Goal: Download file/media: Download file/media

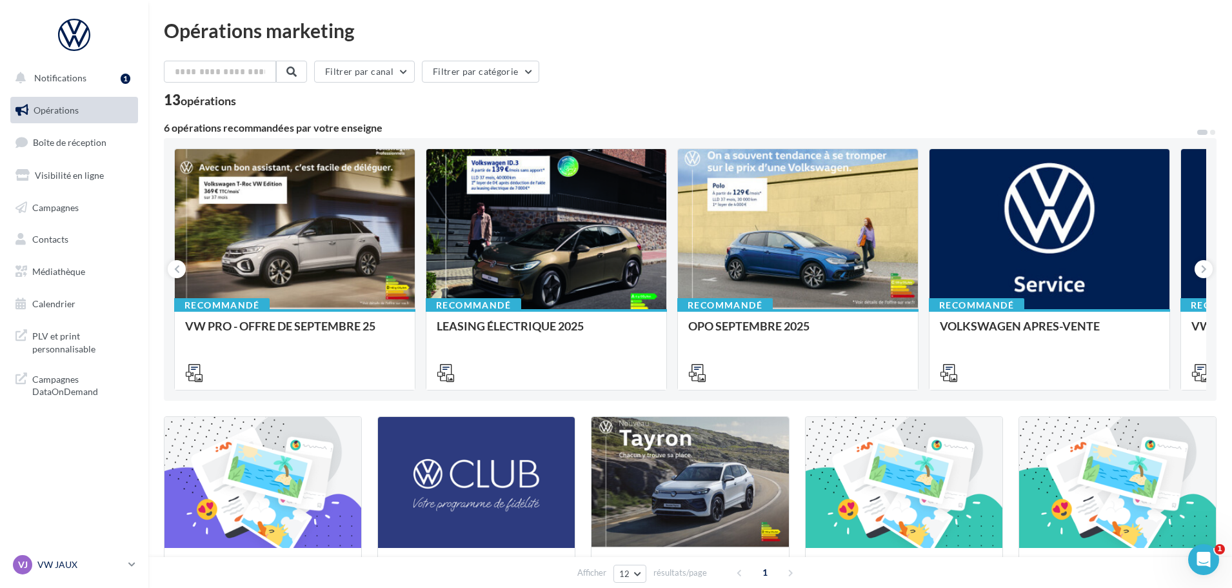
click at [56, 565] on p "VW JAUX" at bounding box center [80, 564] width 86 height 13
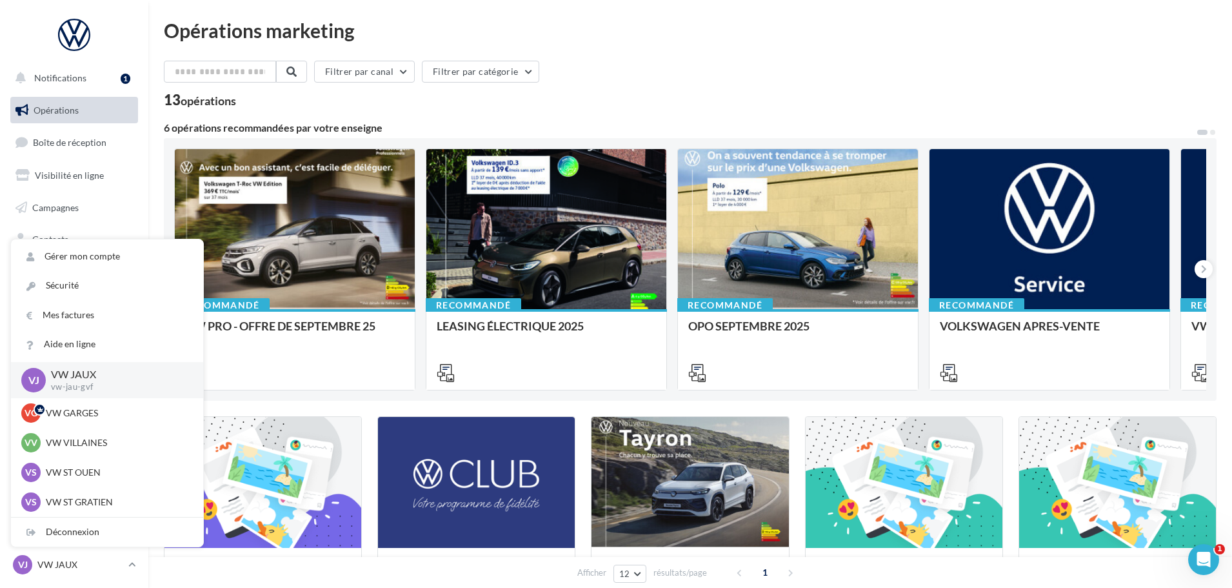
click at [115, 10] on nav "Notifications 1 Opérations Boîte de réception Visibilité en ligne Campagnes Con…" at bounding box center [74, 294] width 148 height 588
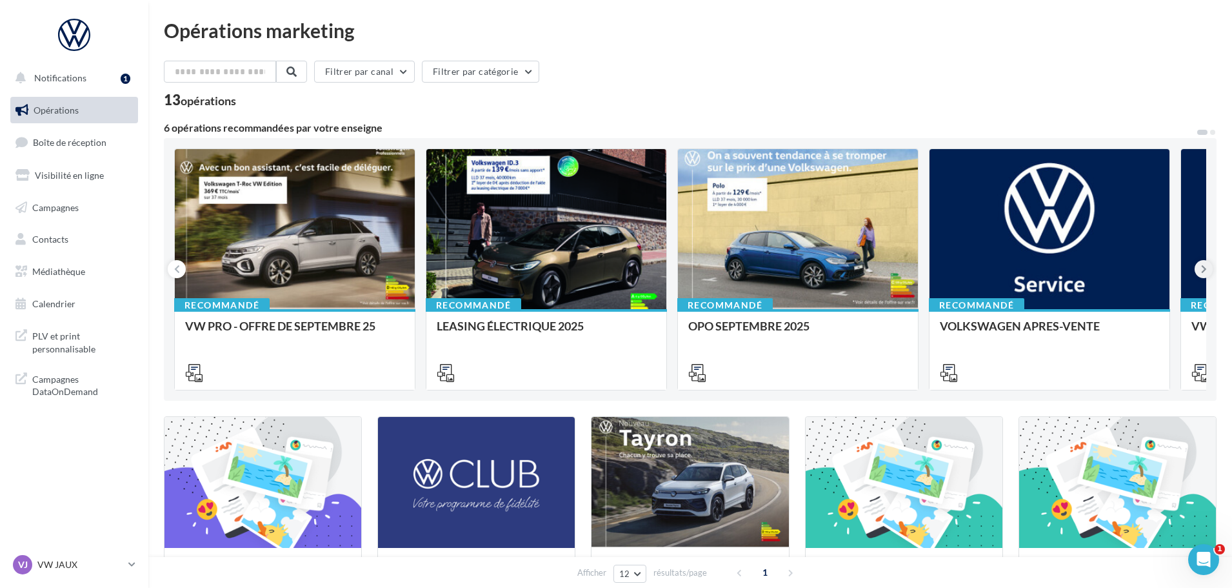
click at [1201, 274] on icon at bounding box center [1204, 269] width 6 height 13
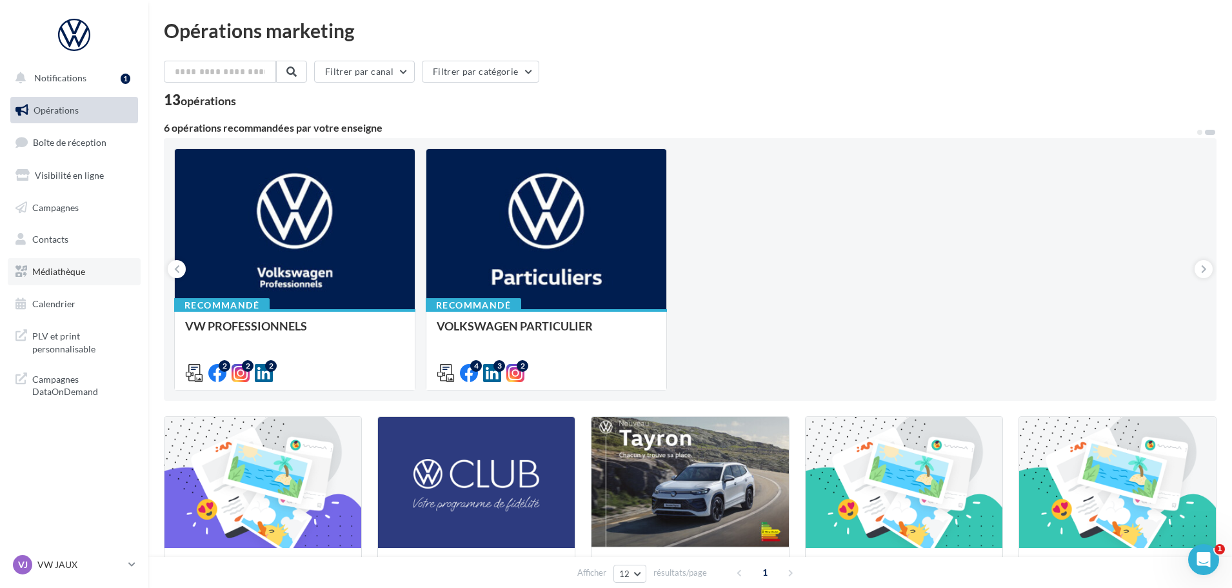
click at [61, 267] on span "Médiathèque" at bounding box center [58, 271] width 53 height 11
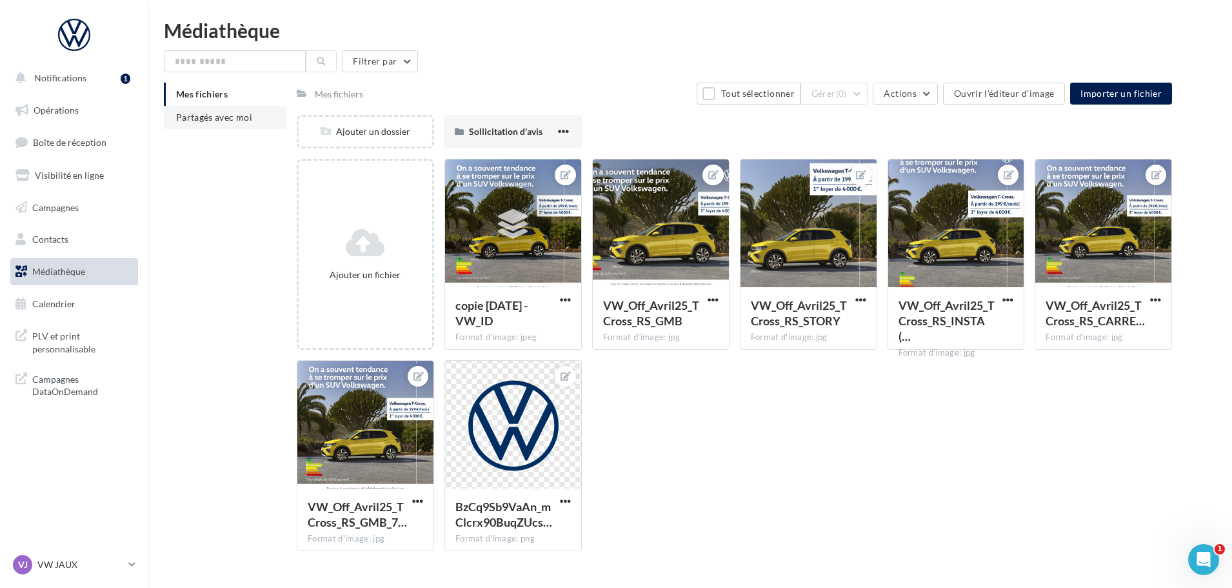
click at [213, 112] on span "Partagés avec moi" at bounding box center [214, 117] width 76 height 11
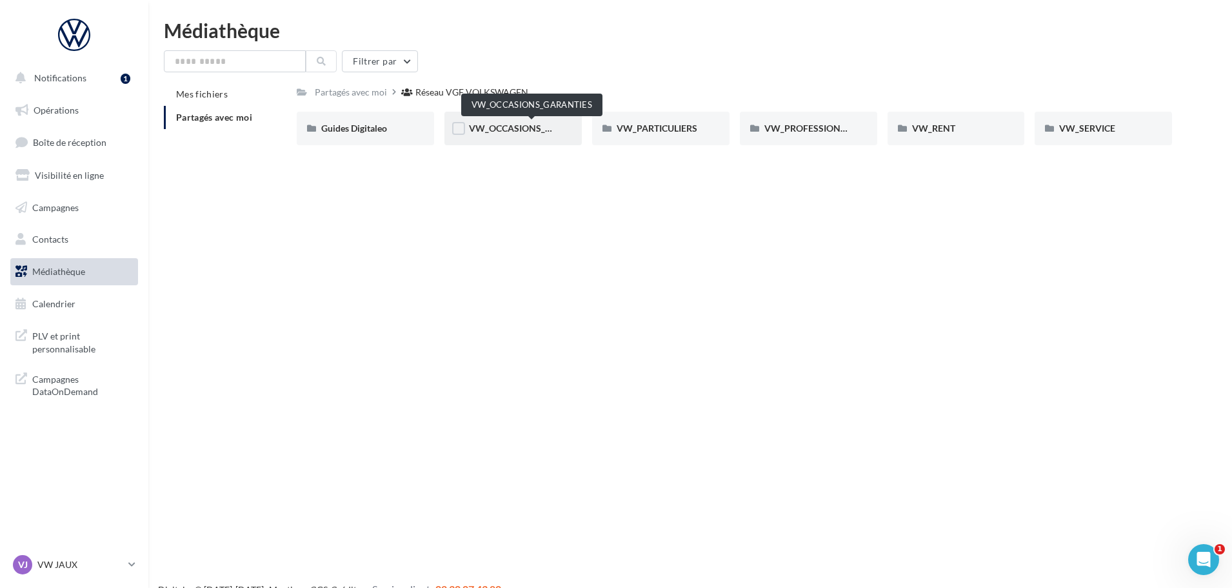
click at [520, 126] on span "VW_OCCASIONS_GARANTIES" at bounding box center [532, 128] width 126 height 11
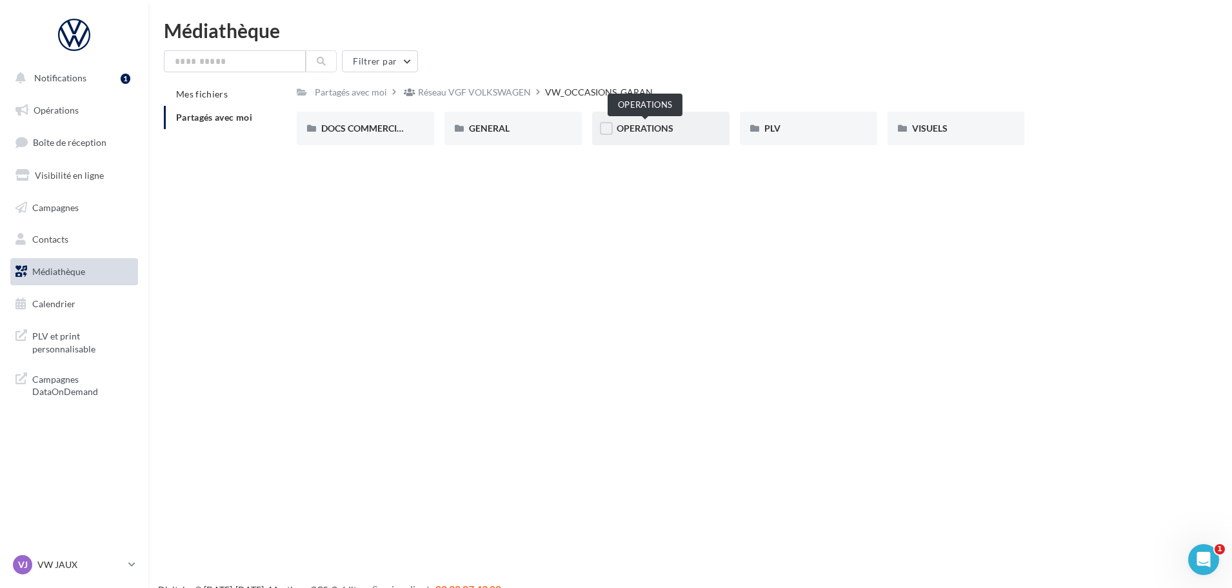
click at [658, 130] on span "OPERATIONS" at bounding box center [645, 128] width 57 height 11
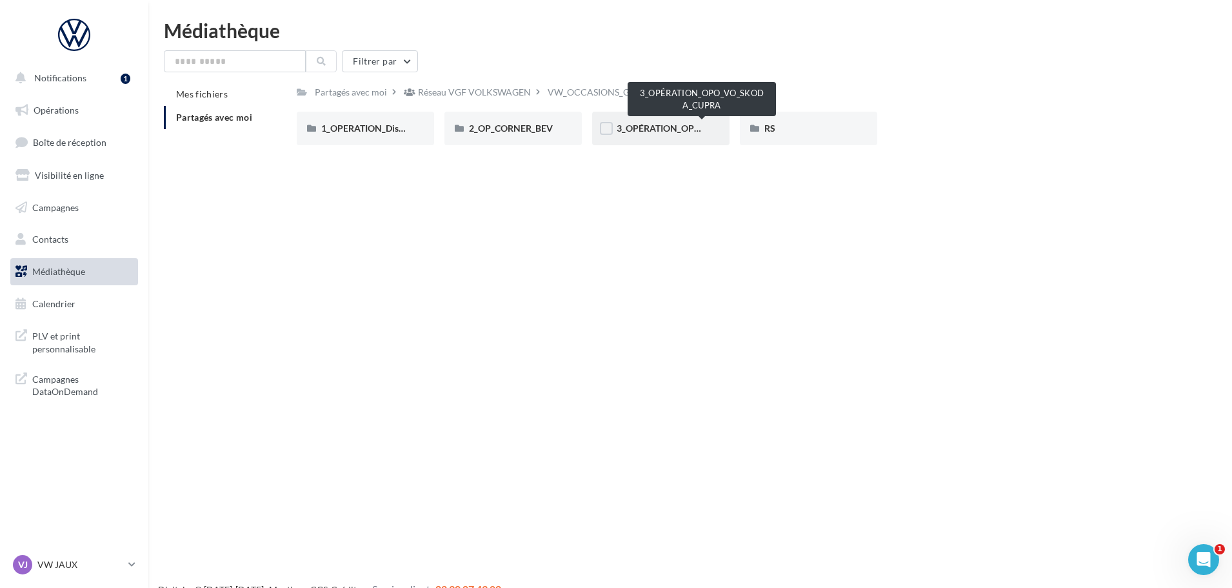
click at [678, 128] on span "3_OPÉRATION_OPO_VO_SKODA_CUPRA" at bounding box center [703, 128] width 172 height 11
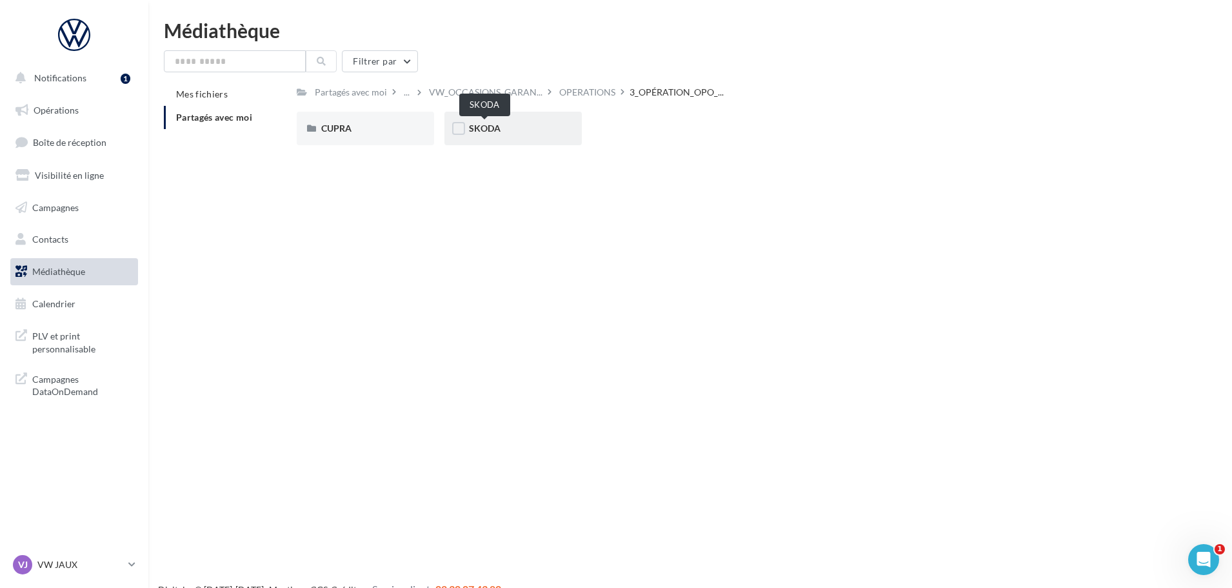
click at [492, 128] on span "SKODA" at bounding box center [485, 128] width 32 height 11
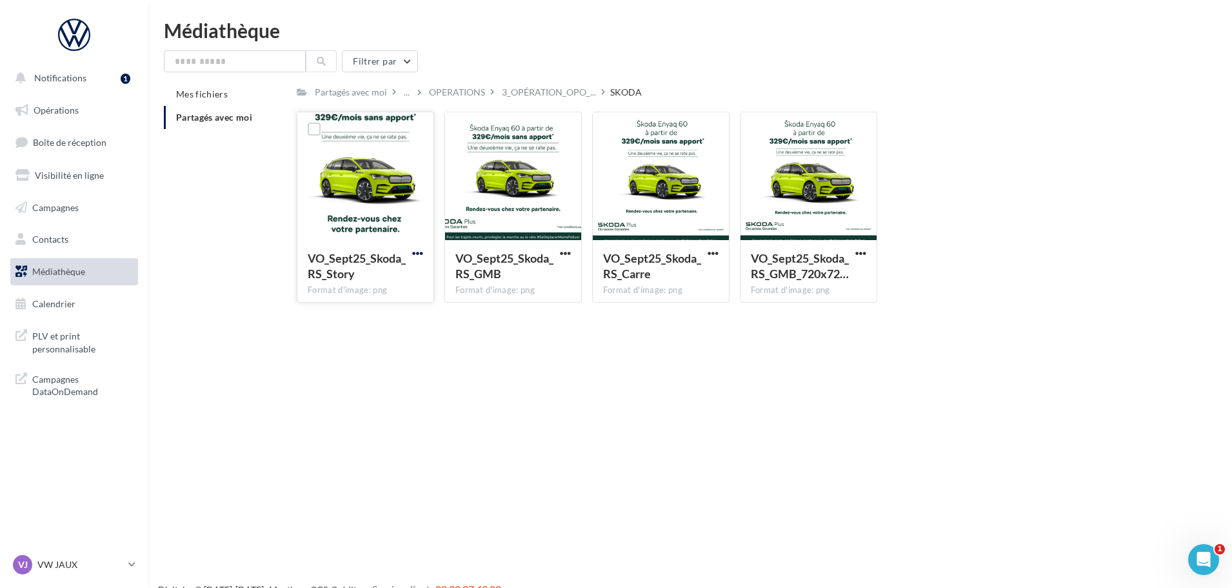
click at [419, 249] on span "button" at bounding box center [417, 253] width 11 height 11
click at [384, 275] on button "Télécharger" at bounding box center [361, 279] width 129 height 34
click at [570, 250] on span "button" at bounding box center [565, 253] width 11 height 11
click at [562, 275] on button "Télécharger" at bounding box center [508, 279] width 129 height 34
click at [709, 250] on span "button" at bounding box center [713, 253] width 11 height 11
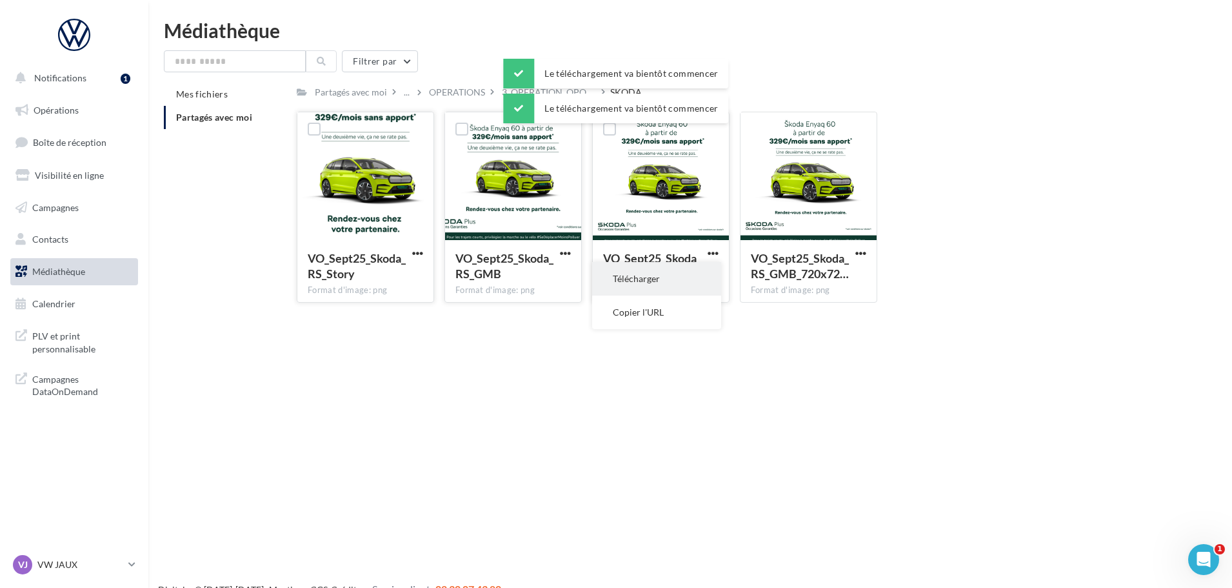
click at [692, 282] on button "Télécharger" at bounding box center [656, 279] width 129 height 34
click at [860, 248] on span "button" at bounding box center [860, 253] width 11 height 11
click at [840, 278] on button "Télécharger" at bounding box center [804, 279] width 129 height 34
click at [509, 475] on div "Notifications 1 Opérations Boîte de réception Visibilité en ligne Campagnes Con…" at bounding box center [616, 315] width 1232 height 588
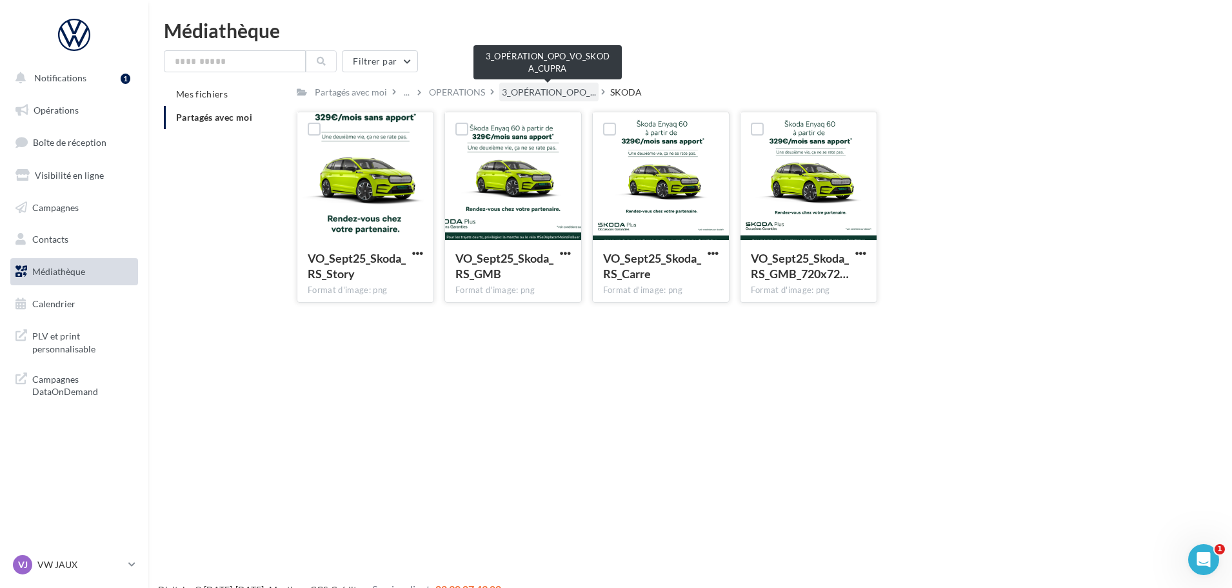
click at [528, 94] on span "3_OPÉRATION_OPO_..." at bounding box center [549, 92] width 94 height 13
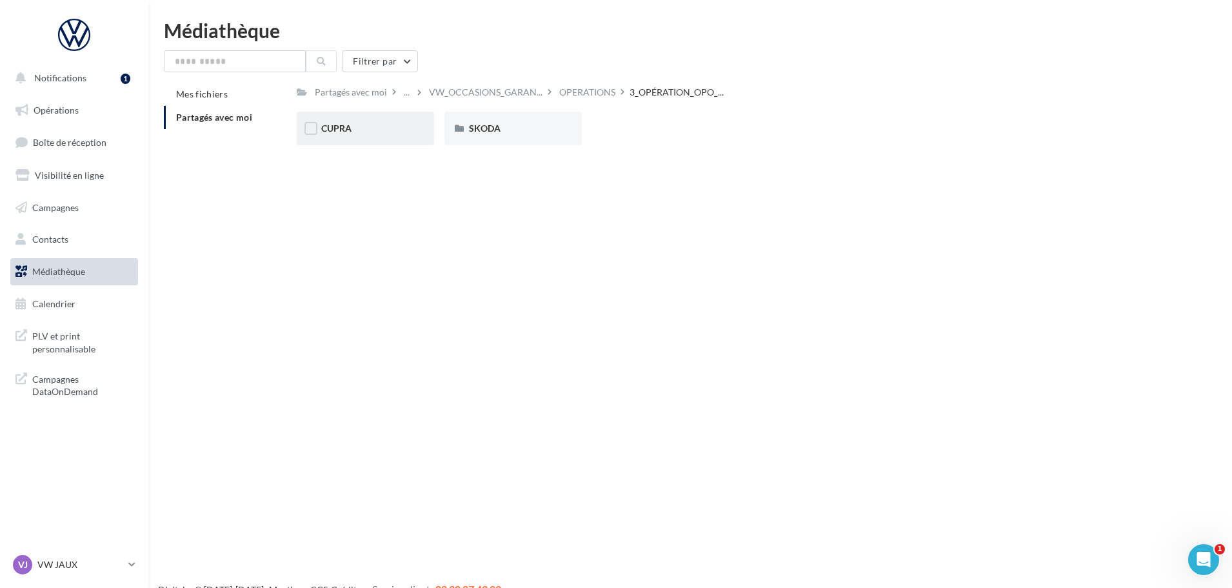
click at [355, 128] on div "CUPRA" at bounding box center [365, 128] width 88 height 13
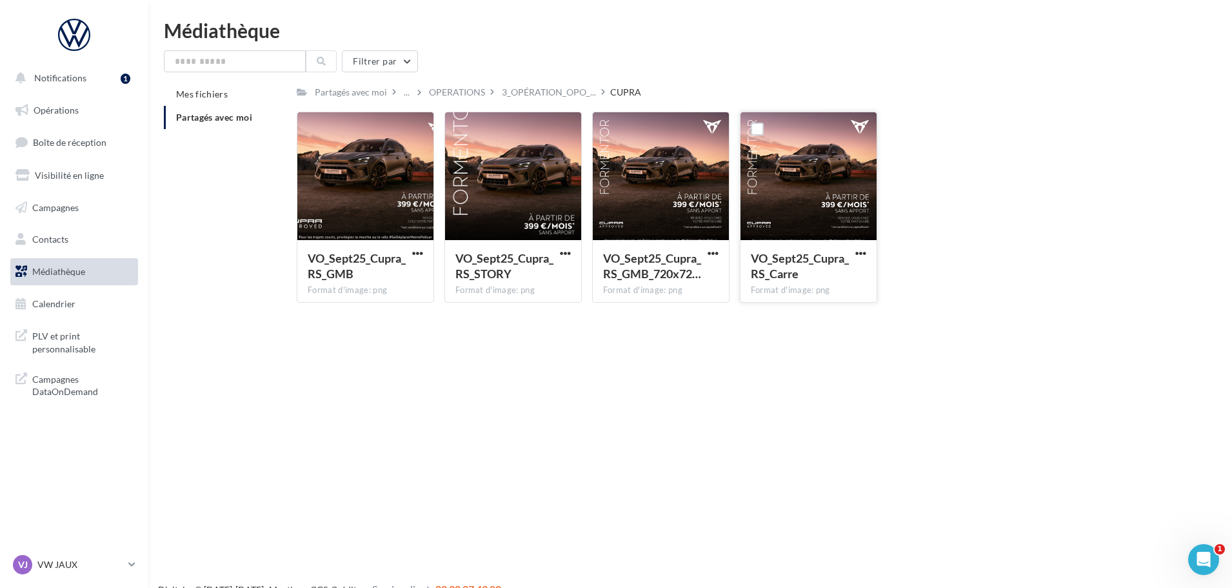
click at [862, 246] on div "VO_Sept25_Cupra_RS_Carre Format d'image: png" at bounding box center [808, 270] width 136 height 61
click at [861, 250] on span "button" at bounding box center [860, 253] width 11 height 11
click at [847, 280] on button "Télécharger" at bounding box center [804, 279] width 129 height 34
click at [560, 93] on div "Le téléchargement va bientôt commencer" at bounding box center [615, 76] width 225 height 35
click at [545, 97] on span "3_OPÉRATION_OPO_..." at bounding box center [549, 92] width 94 height 13
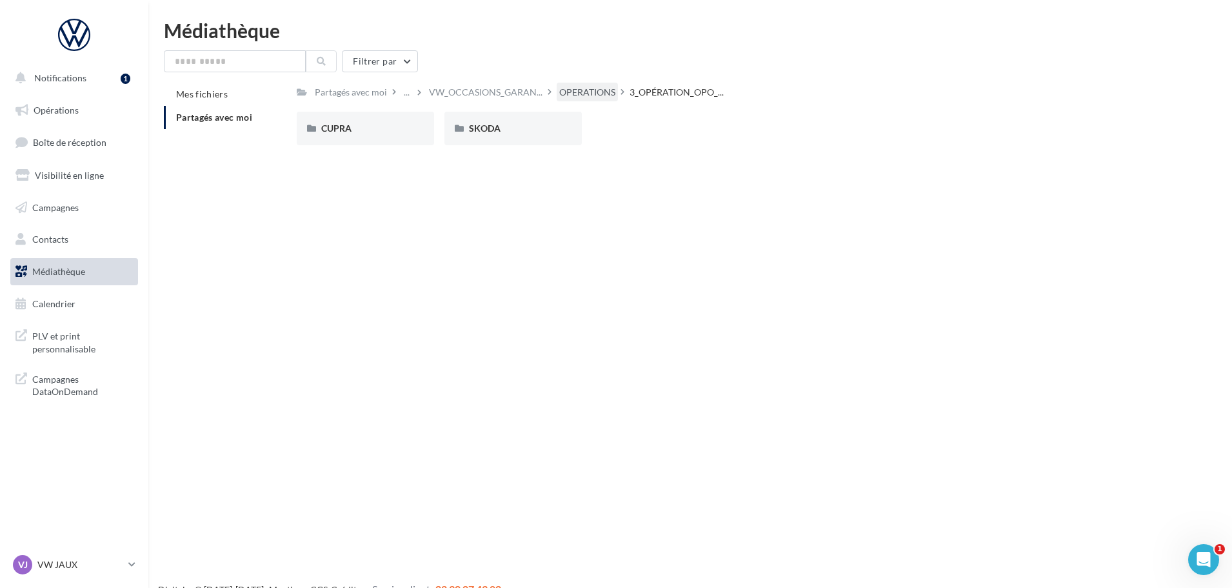
click at [606, 94] on div "OPERATIONS" at bounding box center [587, 92] width 56 height 13
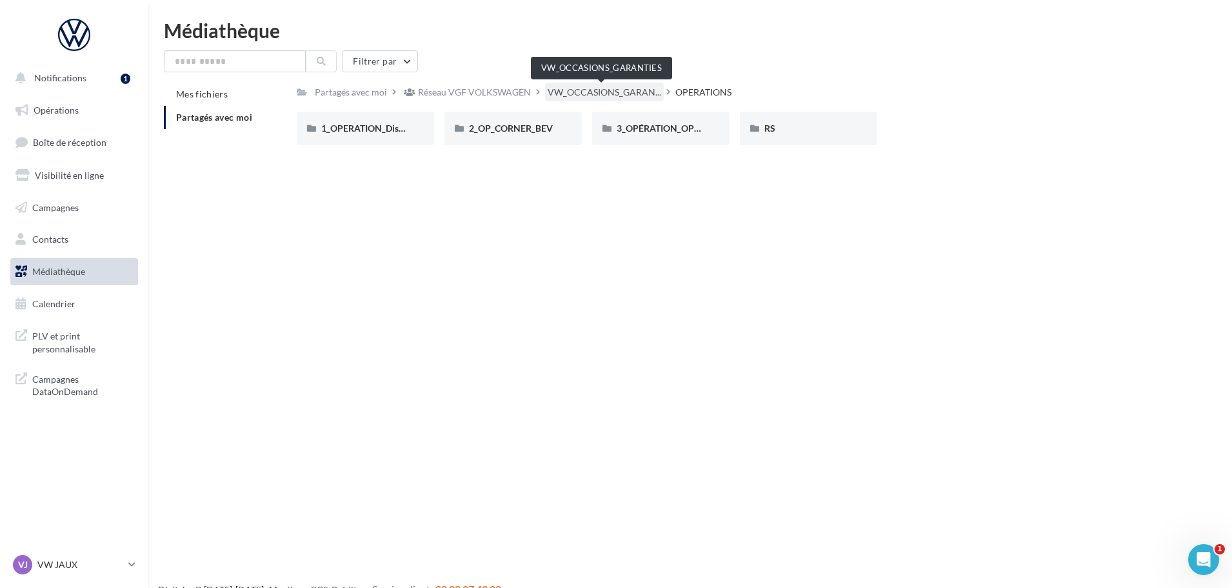
click at [618, 94] on span "VW_OCCASIONS_GARAN..." at bounding box center [605, 92] width 114 height 13
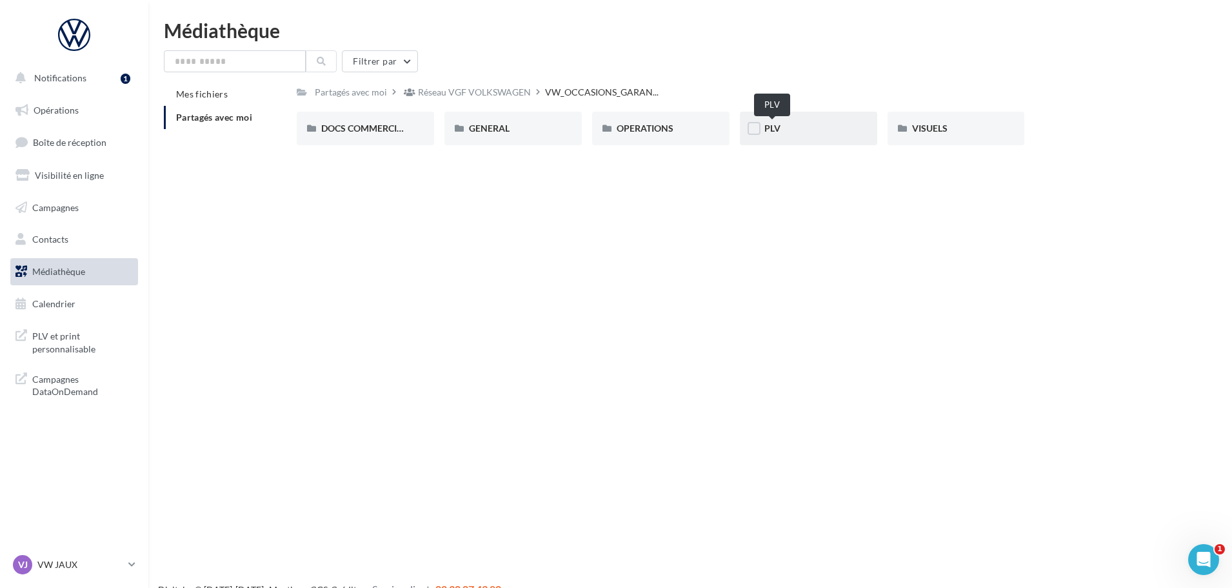
click at [779, 126] on span "PLV" at bounding box center [772, 128] width 16 height 11
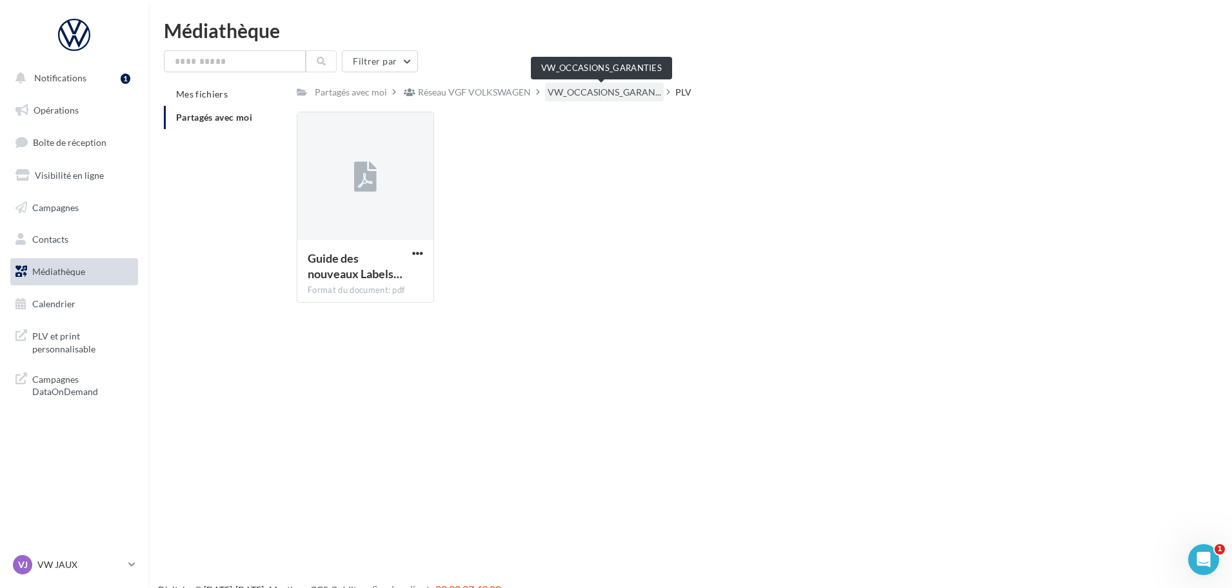
click at [622, 89] on span "VW_OCCASIONS_GARAN..." at bounding box center [605, 92] width 114 height 13
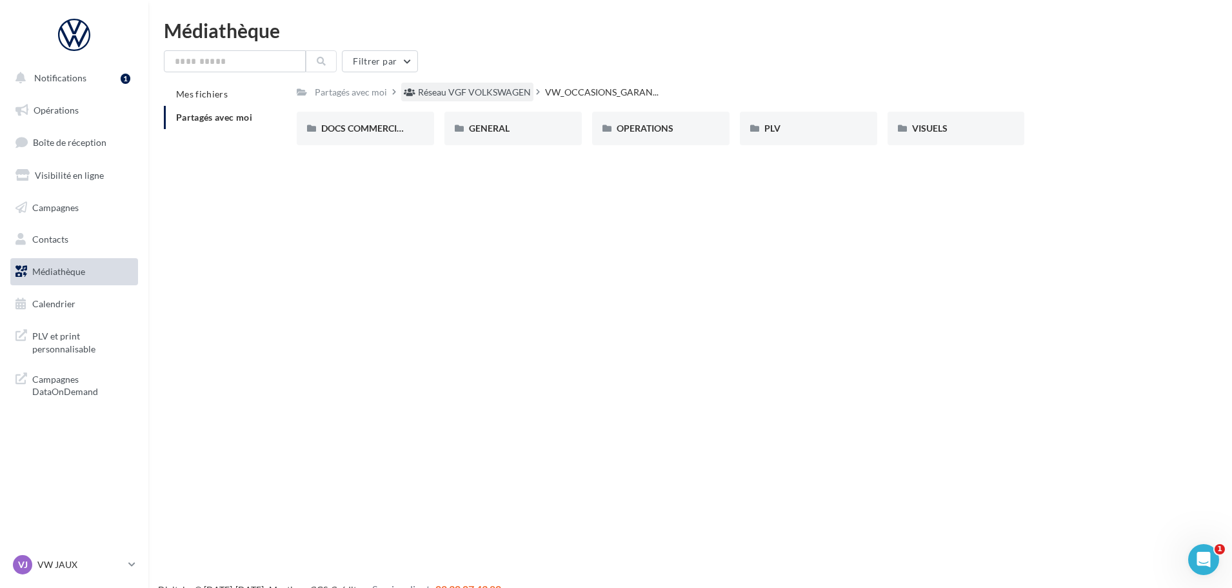
click at [460, 89] on div "Réseau VGF VOLKSWAGEN" at bounding box center [474, 92] width 113 height 13
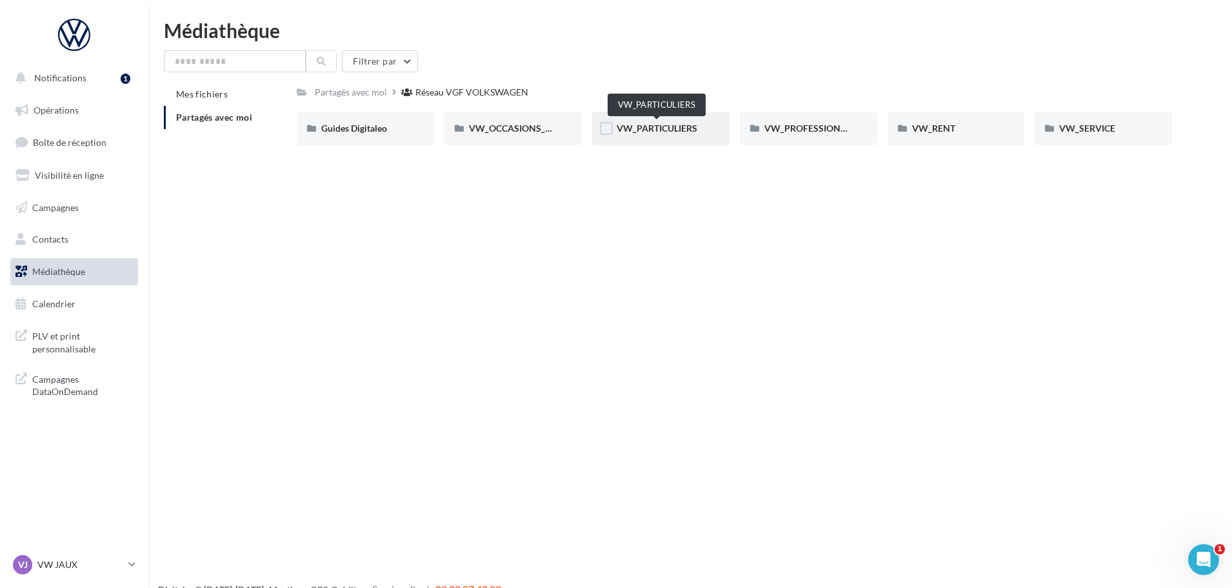
click at [674, 128] on span "VW_PARTICULIERS" at bounding box center [657, 128] width 81 height 11
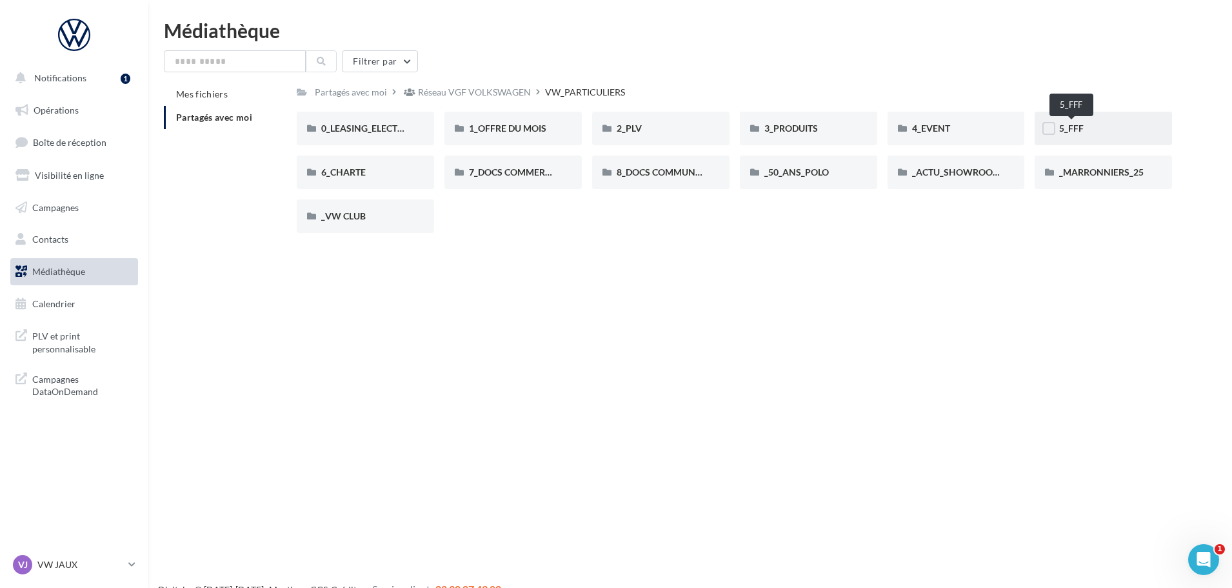
click at [1069, 126] on span "5_FFF" at bounding box center [1071, 128] width 25 height 11
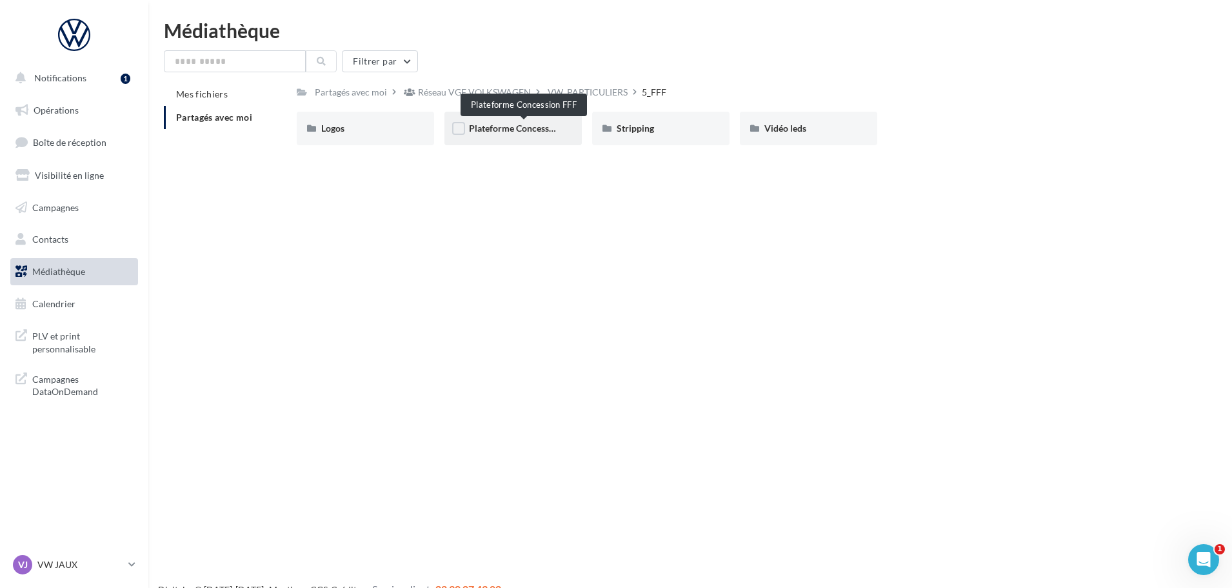
click at [506, 123] on span "Plateforme Concession FFF" at bounding box center [524, 128] width 110 height 11
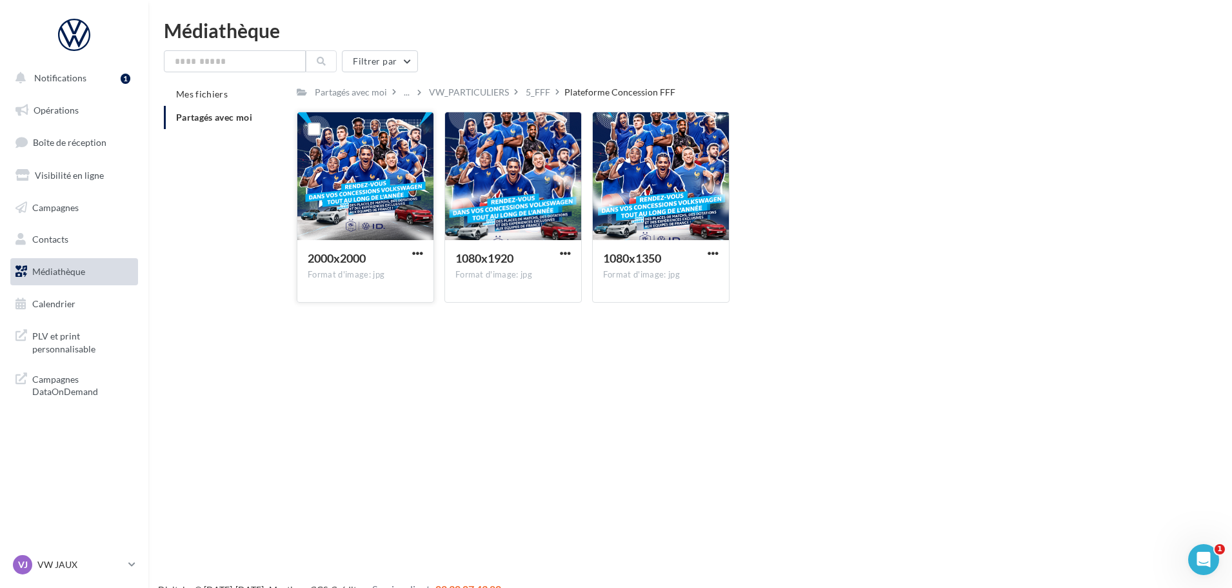
click at [399, 175] on div at bounding box center [365, 176] width 136 height 129
click at [546, 88] on div "5_FFF" at bounding box center [538, 92] width 25 height 13
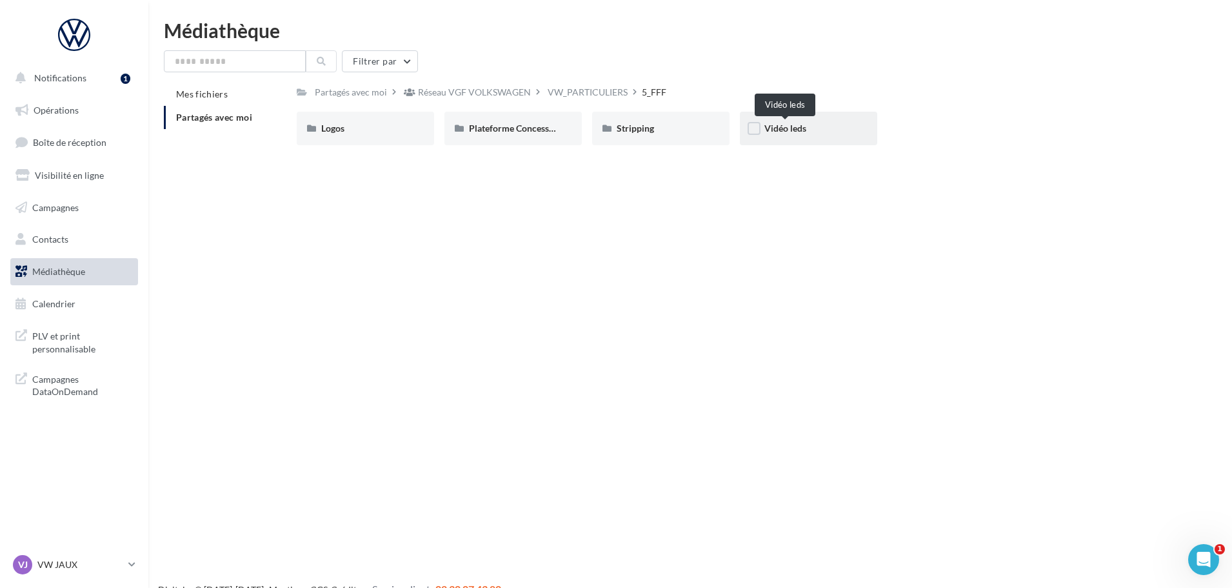
click at [779, 130] on span "Vidéo leds" at bounding box center [785, 128] width 42 height 11
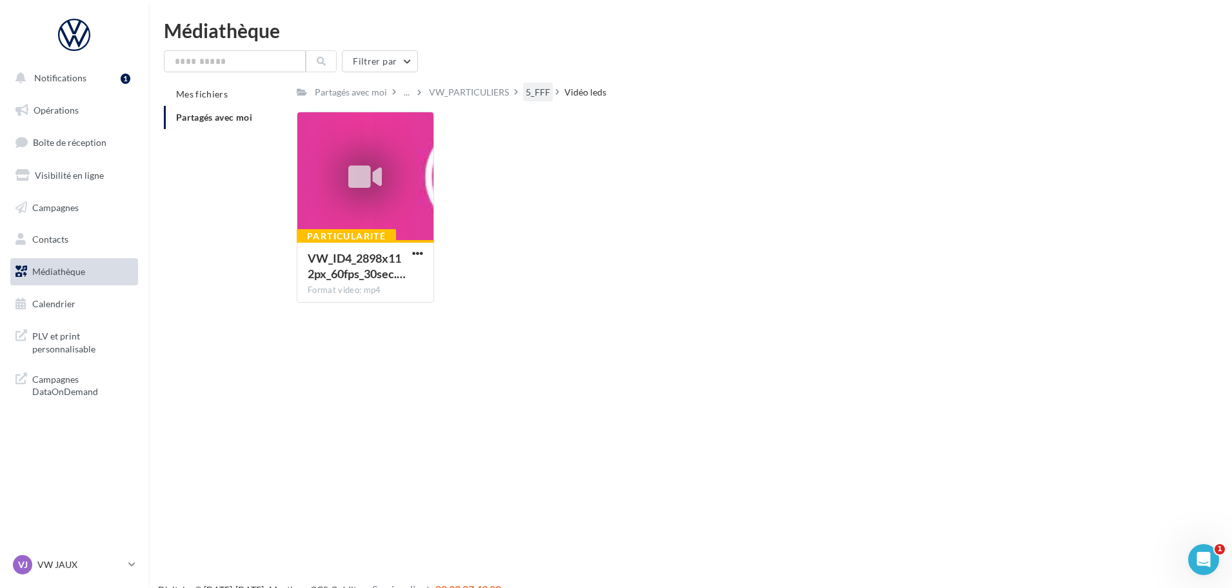
click at [535, 90] on div "5_FFF" at bounding box center [538, 92] width 25 height 13
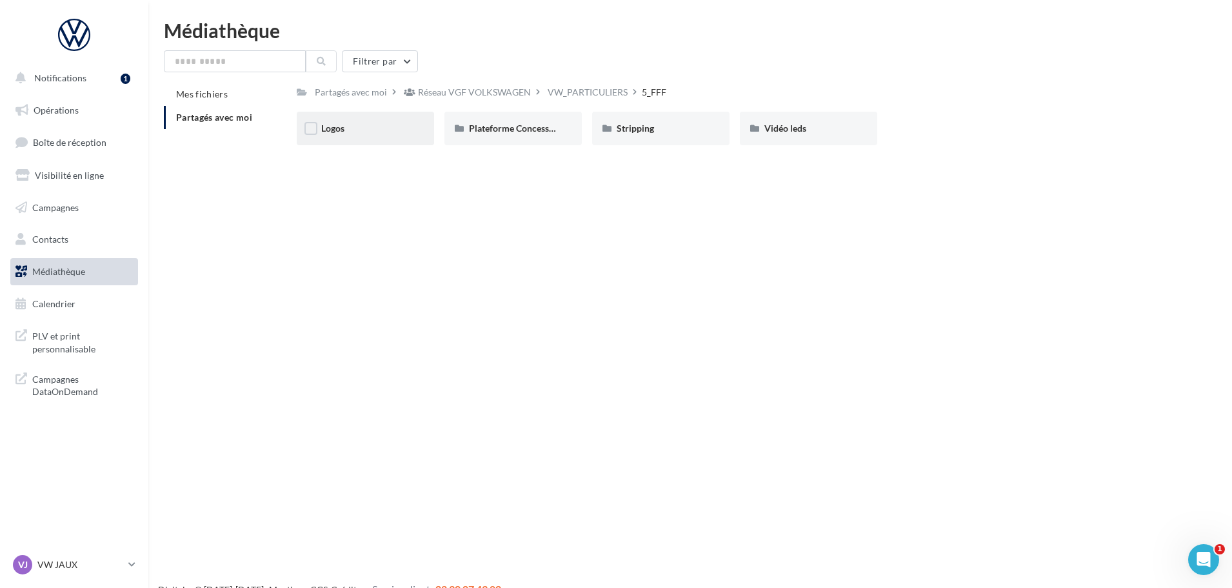
click at [370, 126] on div "Logos" at bounding box center [365, 128] width 88 height 13
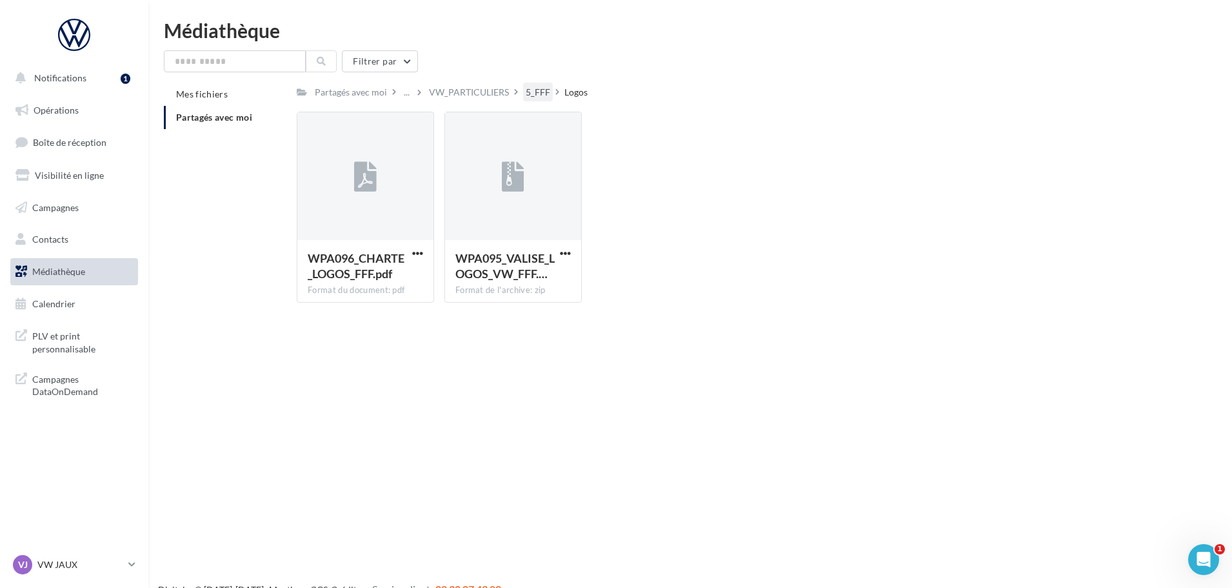
click at [538, 91] on div "5_FFF" at bounding box center [538, 92] width 25 height 13
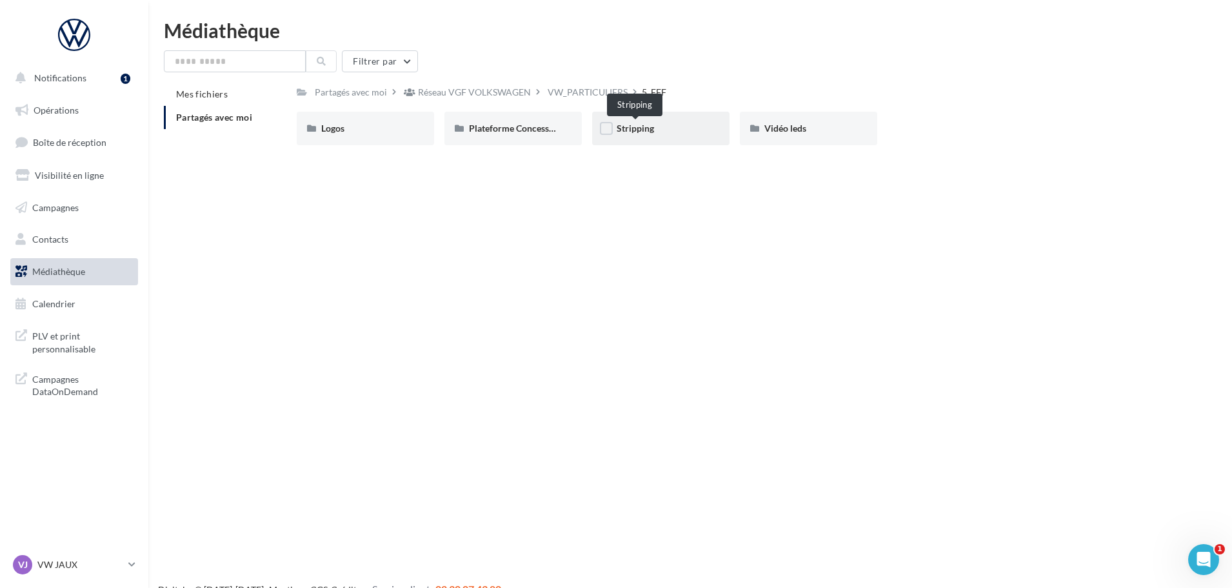
click at [638, 128] on span "Stripping" at bounding box center [635, 128] width 37 height 11
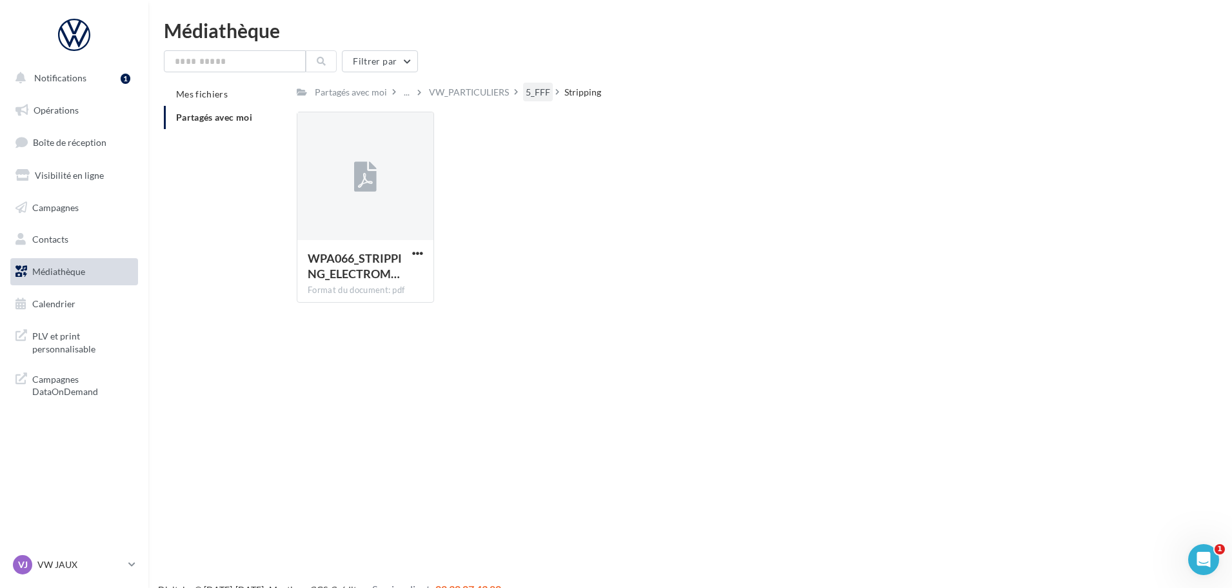
click at [543, 91] on div "5_FFF" at bounding box center [538, 92] width 25 height 13
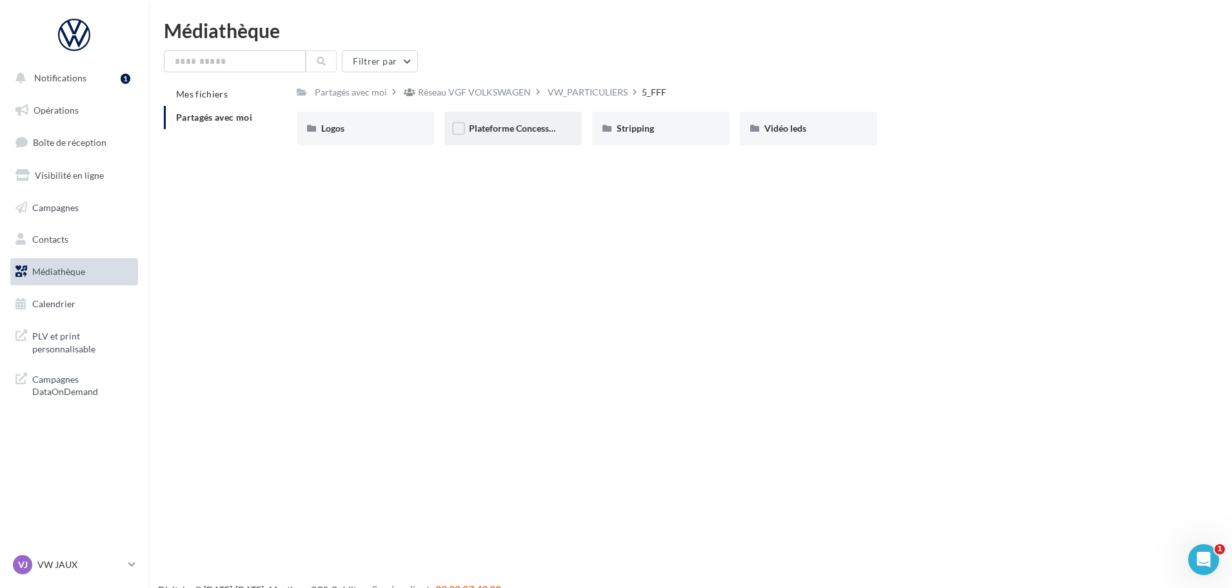
click at [513, 121] on div "Plateforme Concession FFF" at bounding box center [512, 129] width 137 height 34
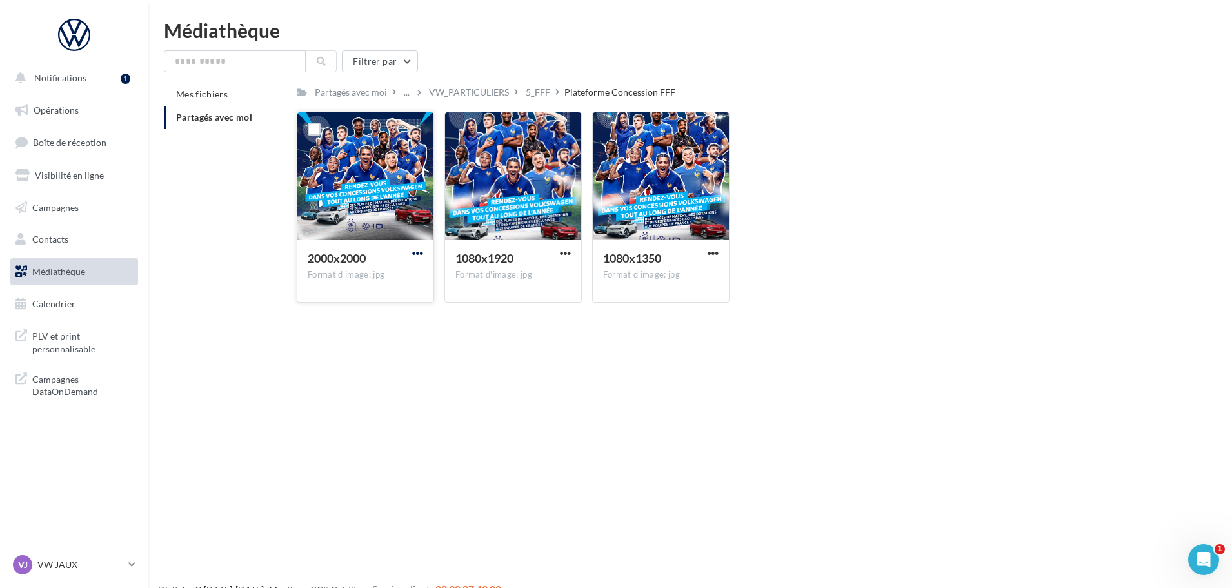
click at [421, 251] on span "button" at bounding box center [417, 253] width 11 height 11
click at [371, 279] on button "Télécharger" at bounding box center [361, 279] width 129 height 34
click at [445, 419] on div "Notifications 1 Opérations Boîte de réception Visibilité en ligne Campagnes Con…" at bounding box center [616, 315] width 1232 height 588
click at [539, 94] on div "5_FFF" at bounding box center [538, 92] width 25 height 13
